Goal: Navigation & Orientation: Find specific page/section

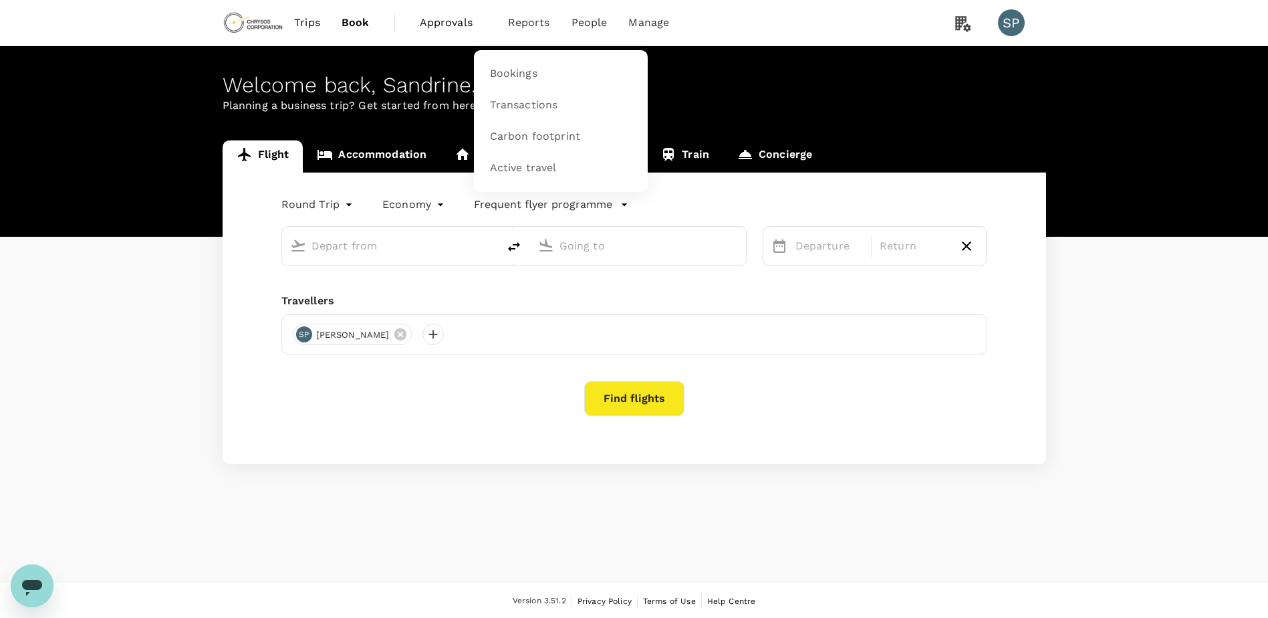
click at [538, 23] on span "Reports" at bounding box center [529, 23] width 42 height 16
click at [533, 74] on span "Bookings" at bounding box center [513, 73] width 47 height 15
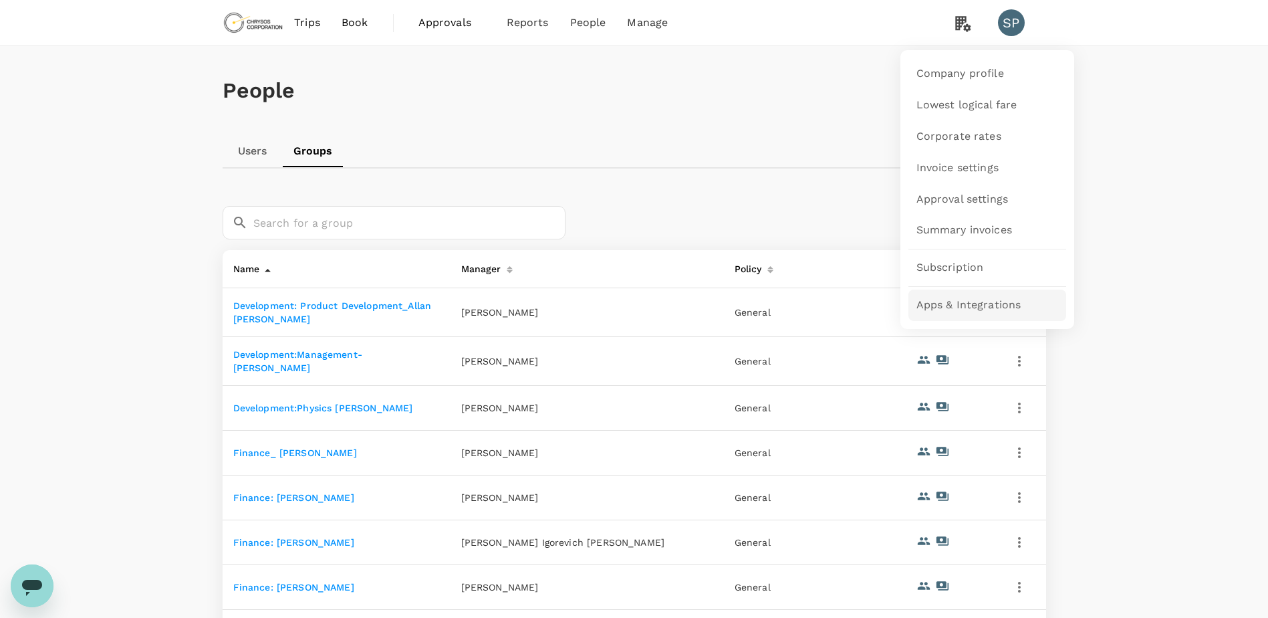
click at [968, 303] on span "Apps & Integrations" at bounding box center [968, 304] width 105 height 15
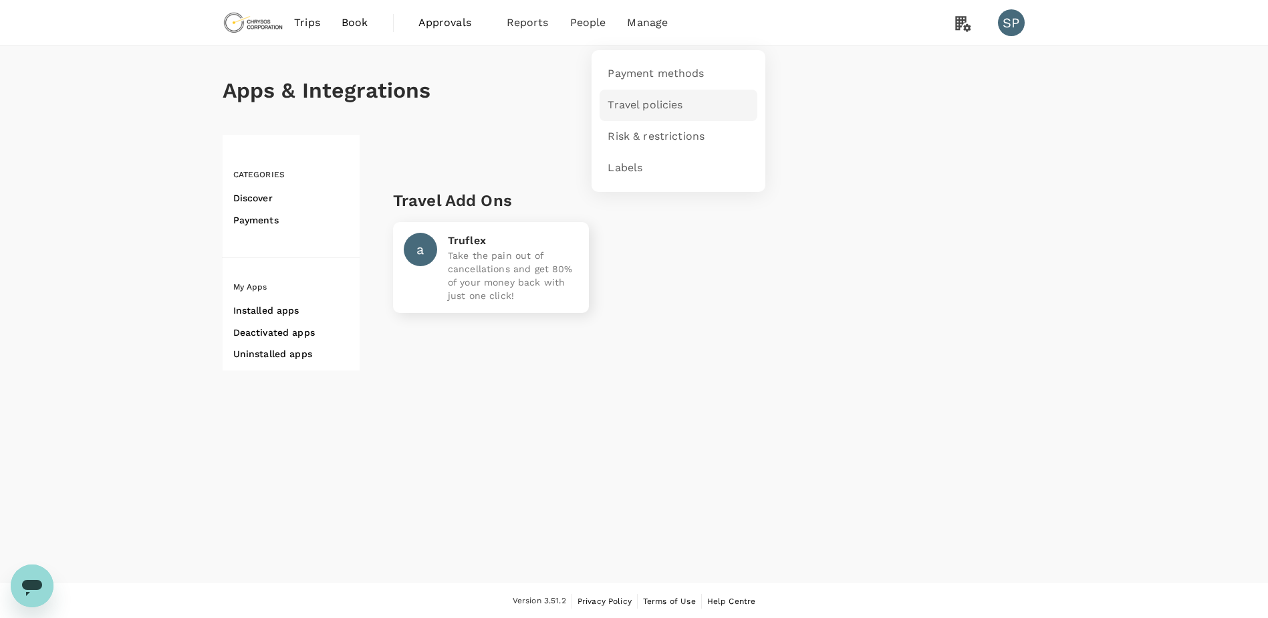
click at [642, 106] on span "Travel policies" at bounding box center [645, 105] width 75 height 15
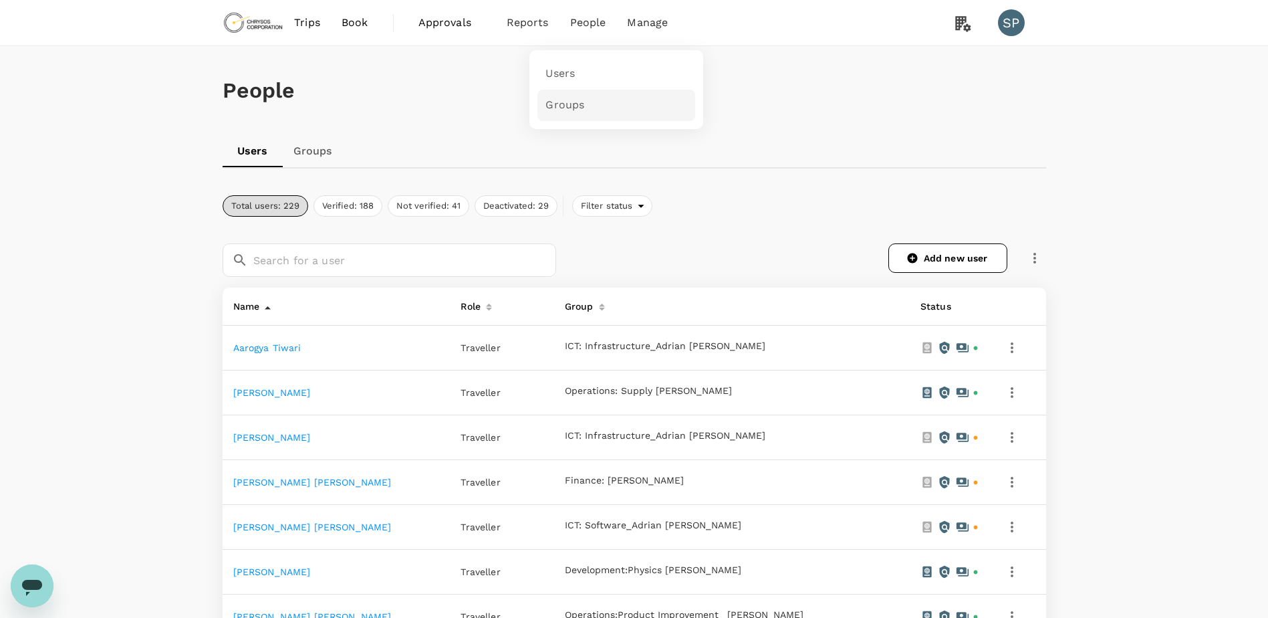
click at [592, 107] on link "Groups" at bounding box center [616, 105] width 158 height 31
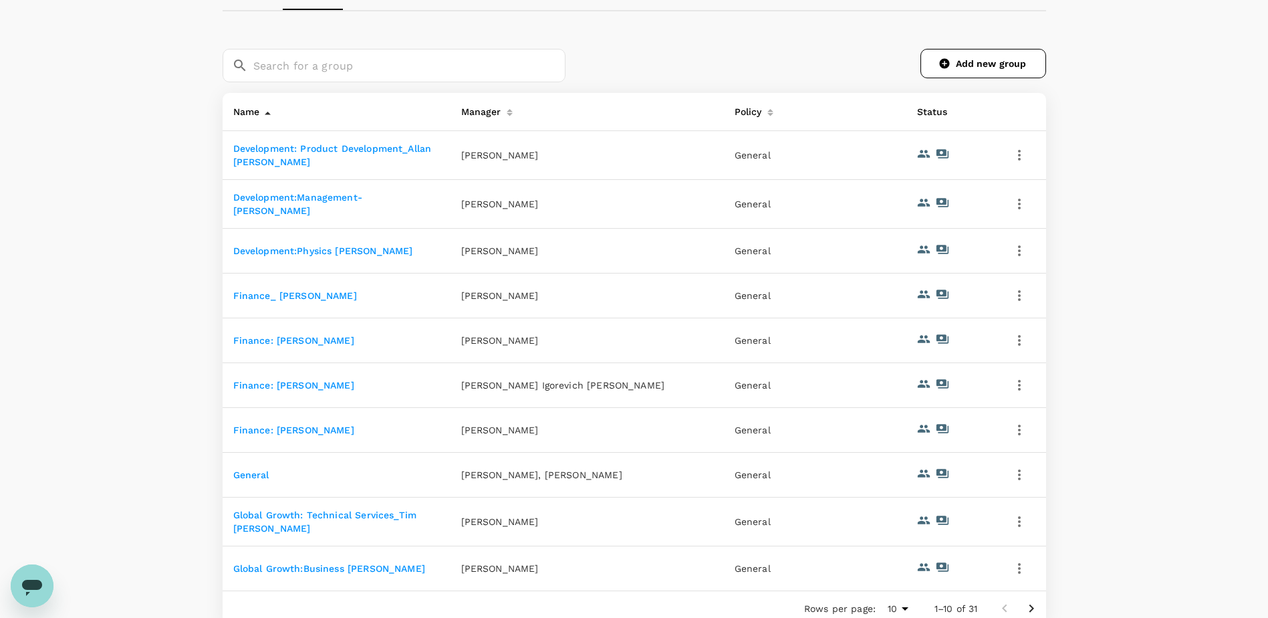
scroll to position [191, 0]
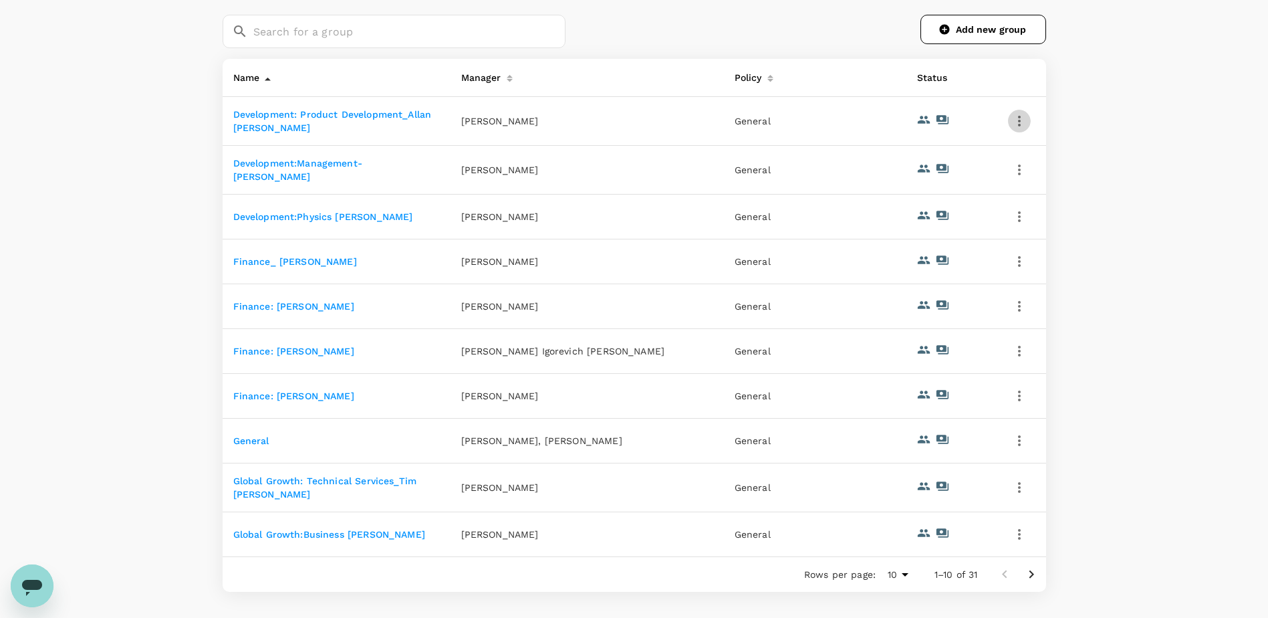
click at [1023, 118] on icon "button" at bounding box center [1019, 121] width 16 height 16
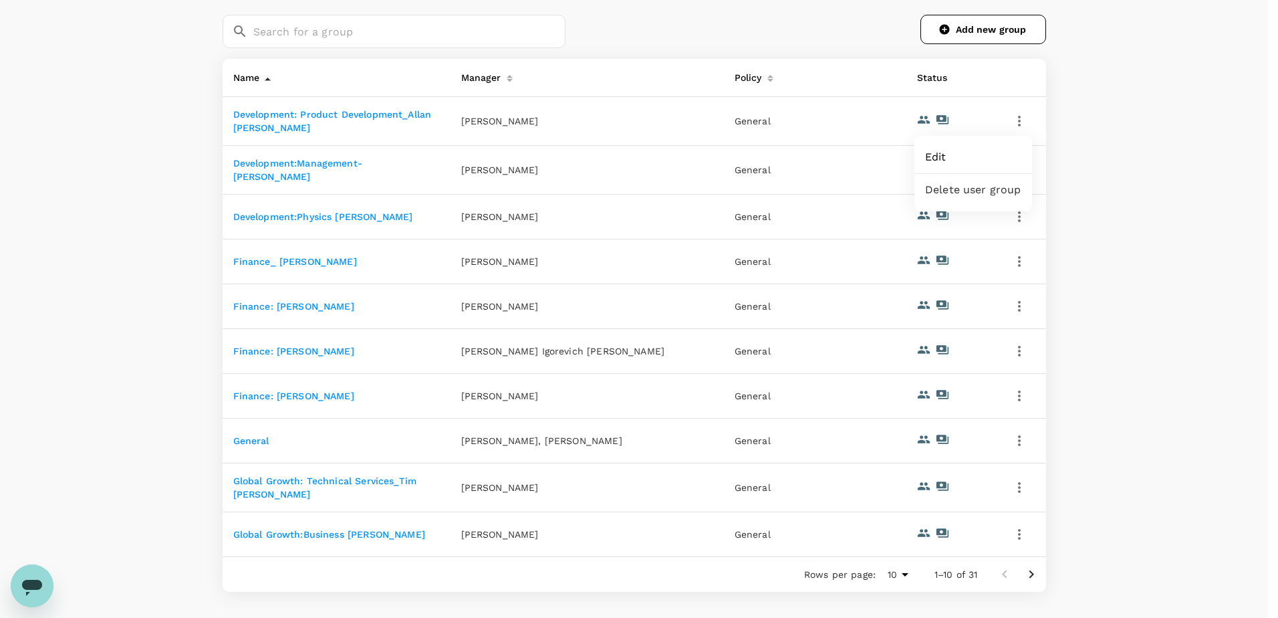
click at [1108, 121] on div at bounding box center [639, 309] width 1278 height 618
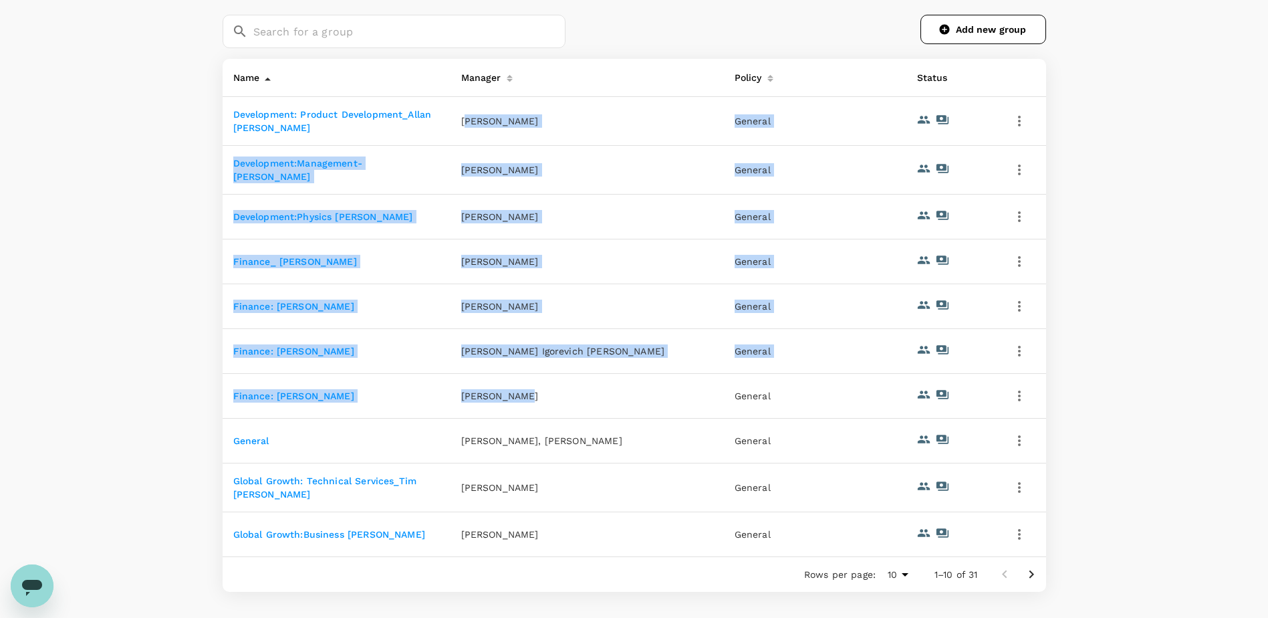
drag, startPoint x: 465, startPoint y: 122, endPoint x: 707, endPoint y: 374, distance: 349.3
click at [707, 374] on tbody "Development: Product Development_Allan Stabile Allan Stabile General Developmen…" at bounding box center [634, 327] width 823 height 460
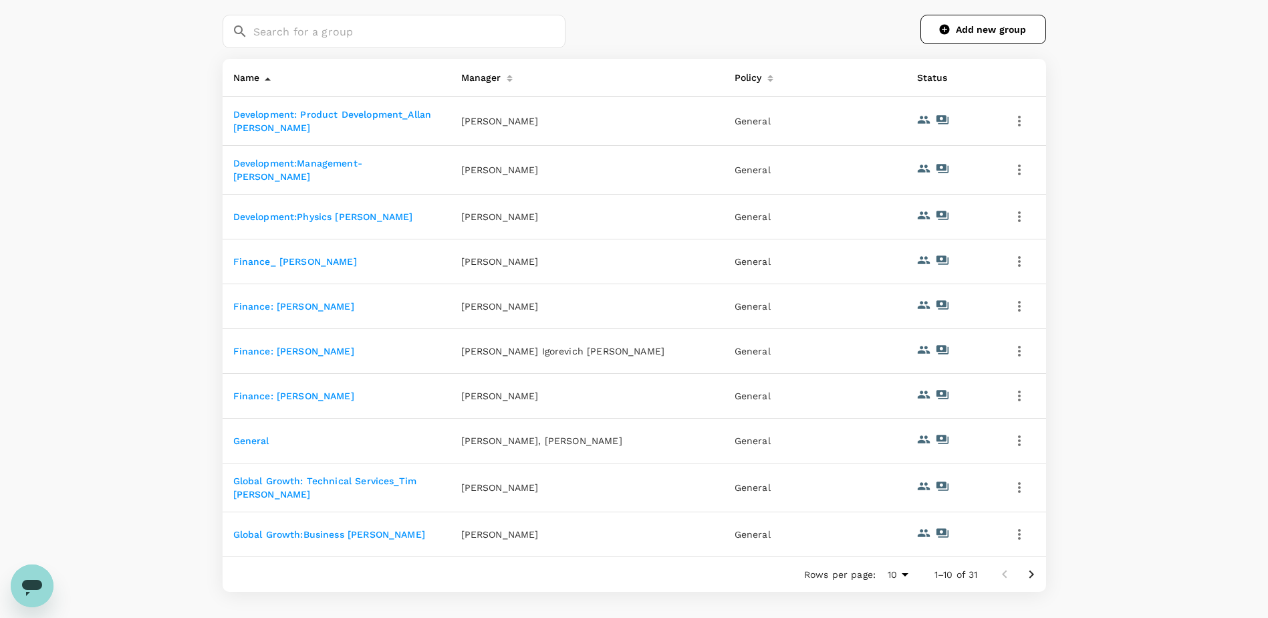
click at [622, 51] on div "​ ​ Add new group" at bounding box center [634, 31] width 823 height 55
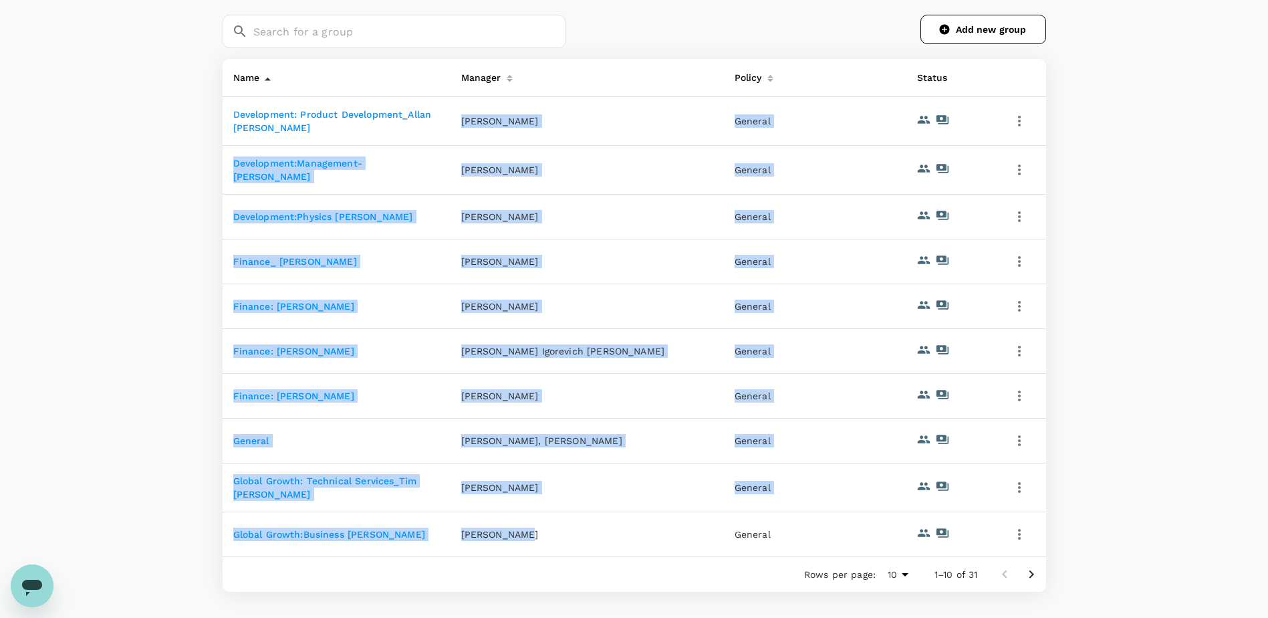
drag, startPoint x: 456, startPoint y: 123, endPoint x: 668, endPoint y: 533, distance: 461.8
click at [668, 533] on tbody "Development: Product Development_Allan Stabile Allan Stabile General Developmen…" at bounding box center [634, 327] width 823 height 460
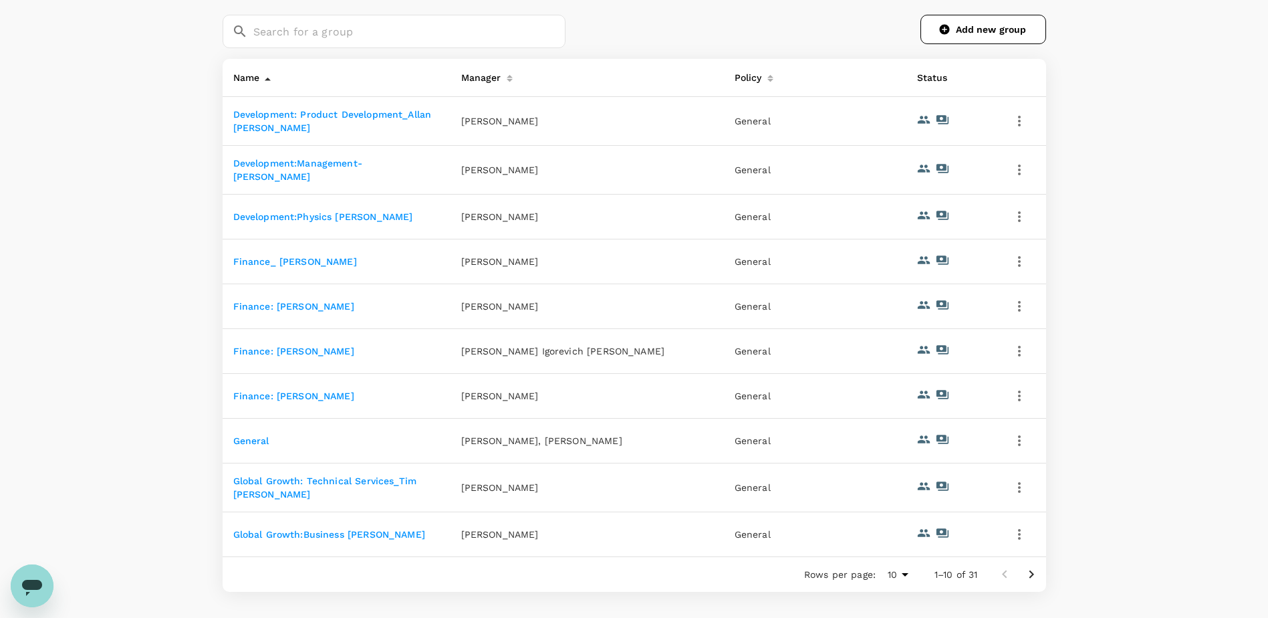
click at [97, 109] on div "People Users Groups ​ ​ Add new group Name Manager Policy Status Development: P…" at bounding box center [634, 266] width 1268 height 822
drag, startPoint x: 226, startPoint y: 114, endPoint x: 1025, endPoint y: 558, distance: 914.0
click at [1025, 557] on tbody "Development: Product Development_Allan Stabile Allan Stabile General Developmen…" at bounding box center [634, 327] width 823 height 460
copy thead "Name Manager Policy Status"
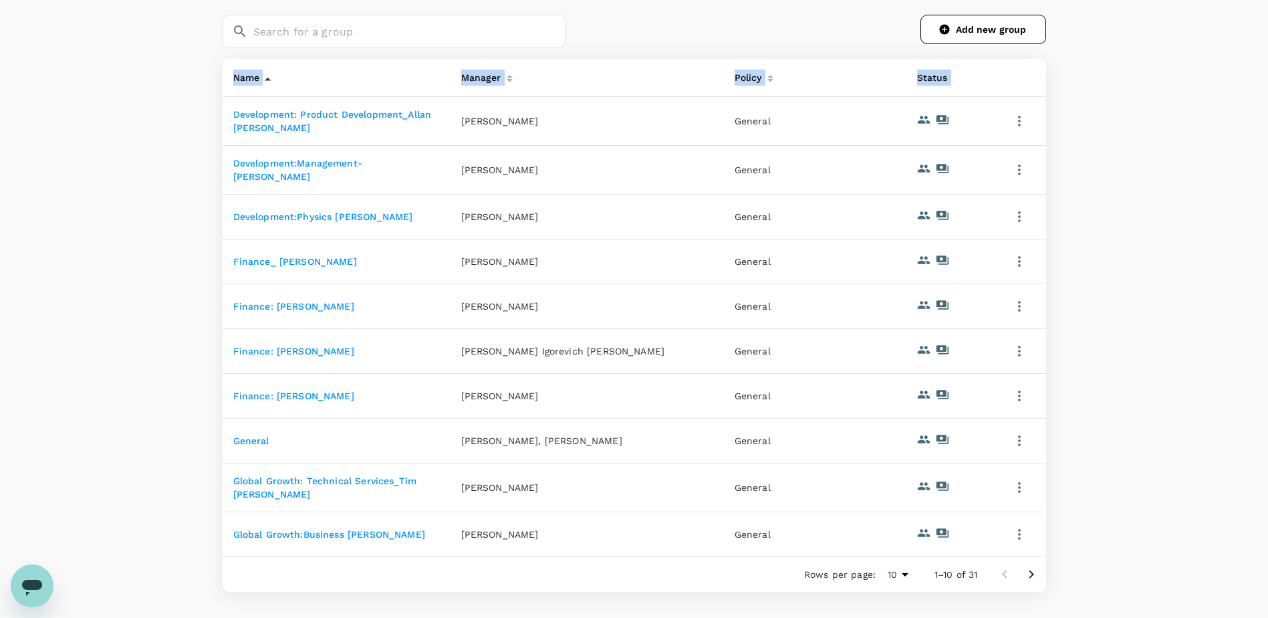
click at [1029, 579] on icon "Go to next page" at bounding box center [1031, 574] width 16 height 16
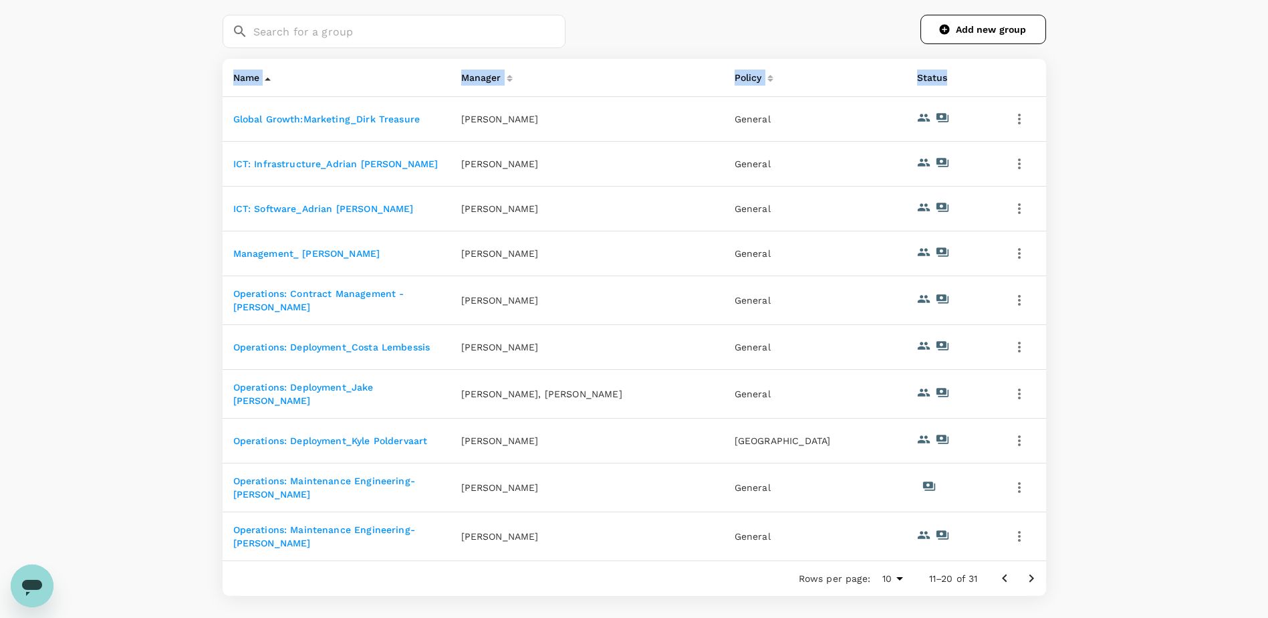
copy thead "Name Manager Policy Status"
click at [1030, 571] on icon "Go to next page" at bounding box center [1031, 578] width 16 height 16
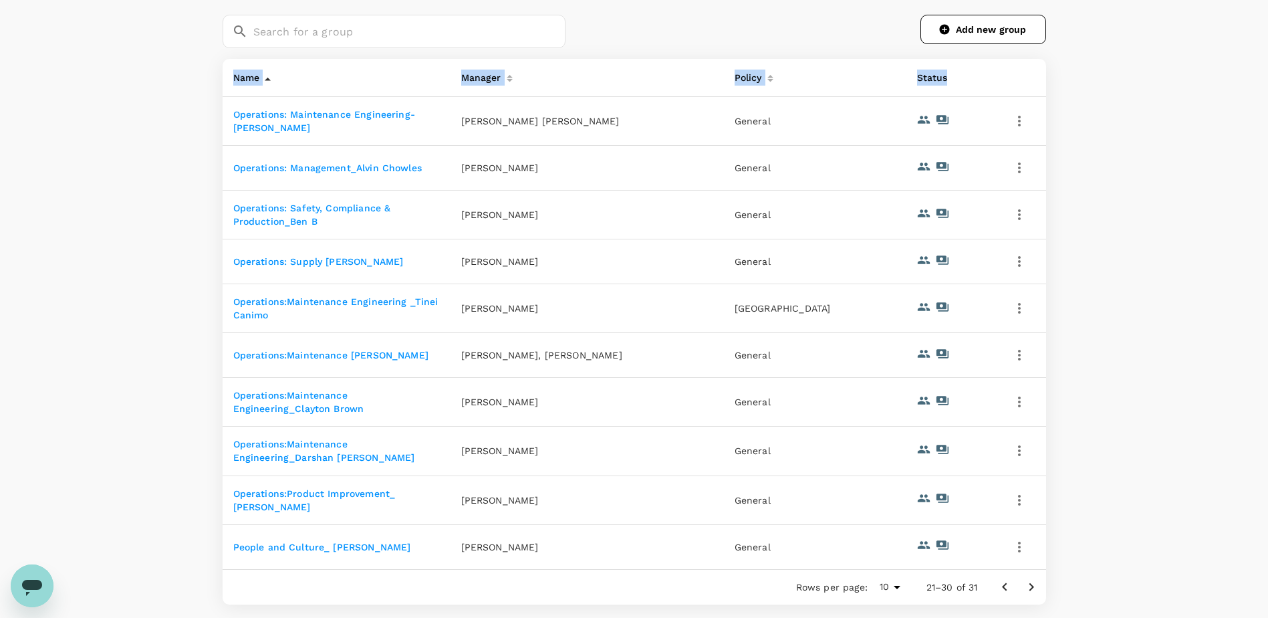
copy thead "Name Manager Policy Status"
click at [1037, 590] on icon "Go to next page" at bounding box center [1031, 587] width 16 height 16
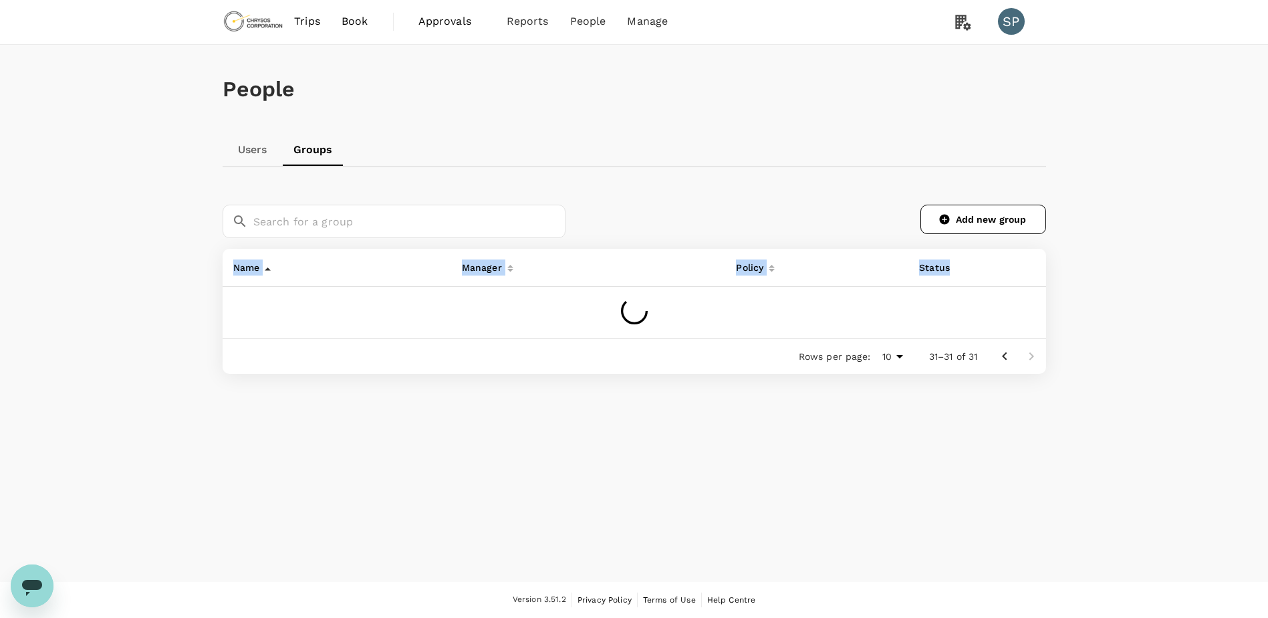
scroll to position [1, 0]
copy thead "Name Manager Policy Status"
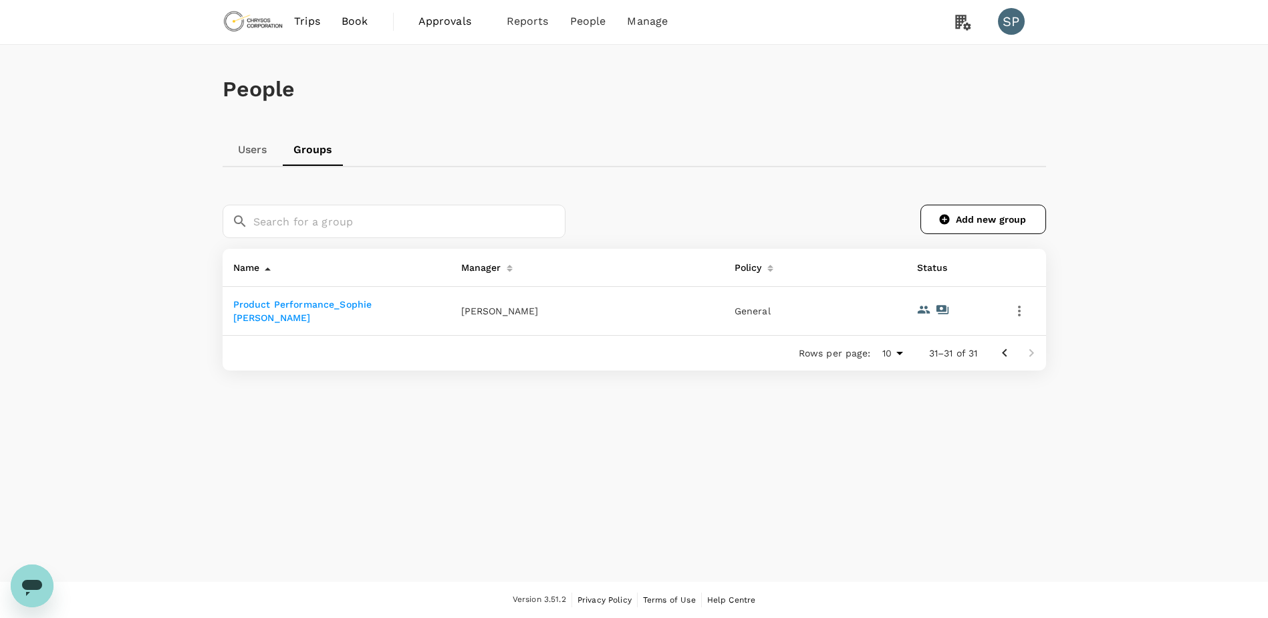
click at [1102, 74] on div "People Users Groups ​ ​ Add new group Name Manager Policy Status Product Perfor…" at bounding box center [634, 313] width 1268 height 537
